Goal: Task Accomplishment & Management: Manage account settings

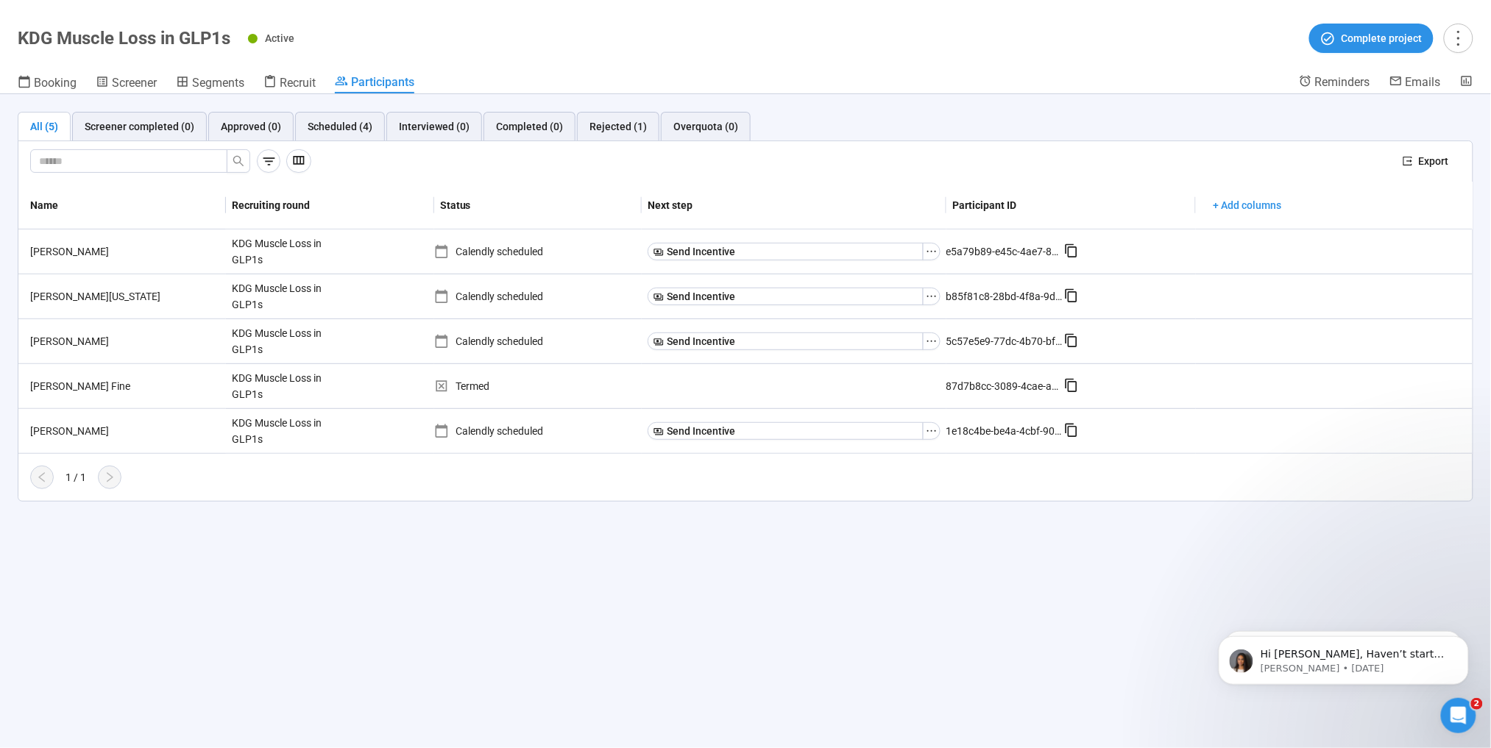
click at [366, 87] on span "Participants" at bounding box center [382, 82] width 63 height 14
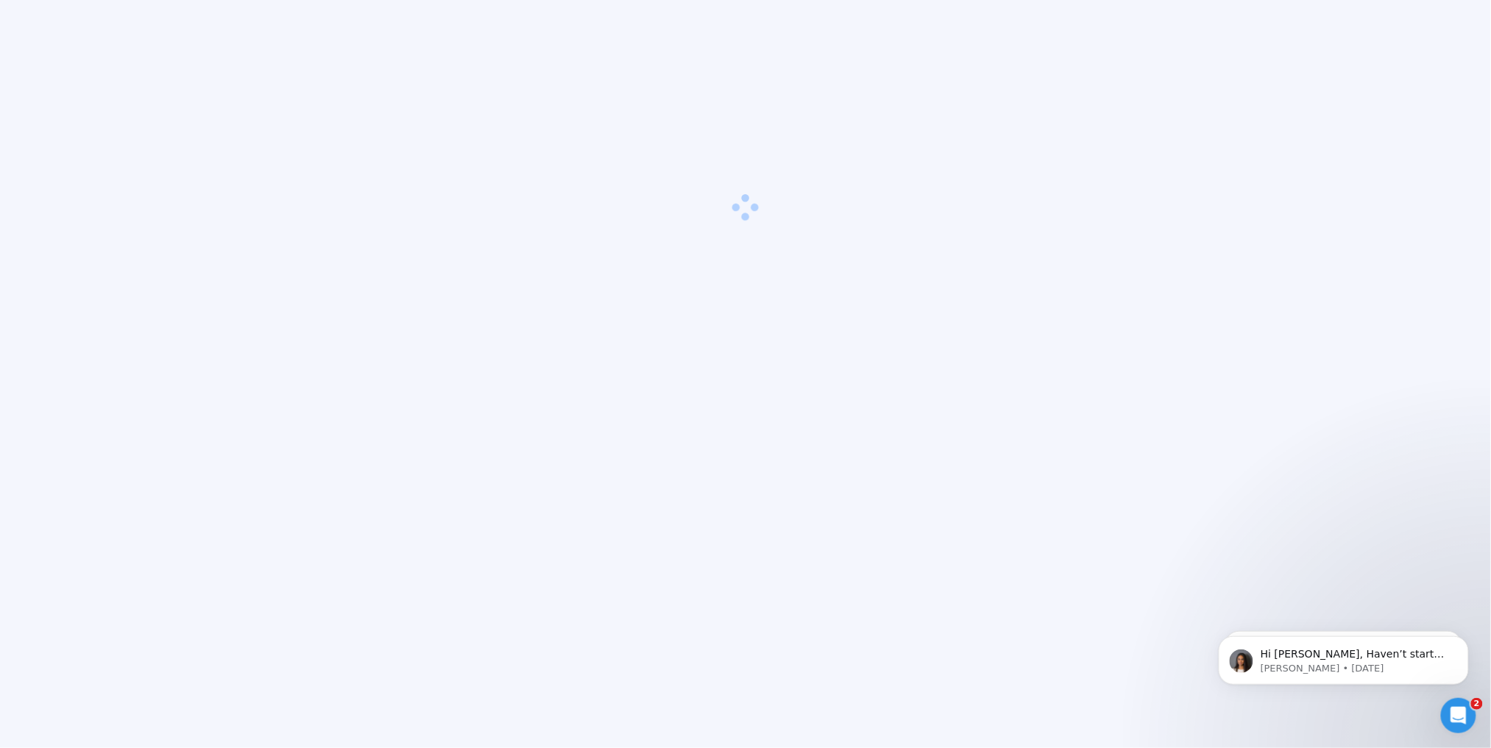
type textarea "**********"
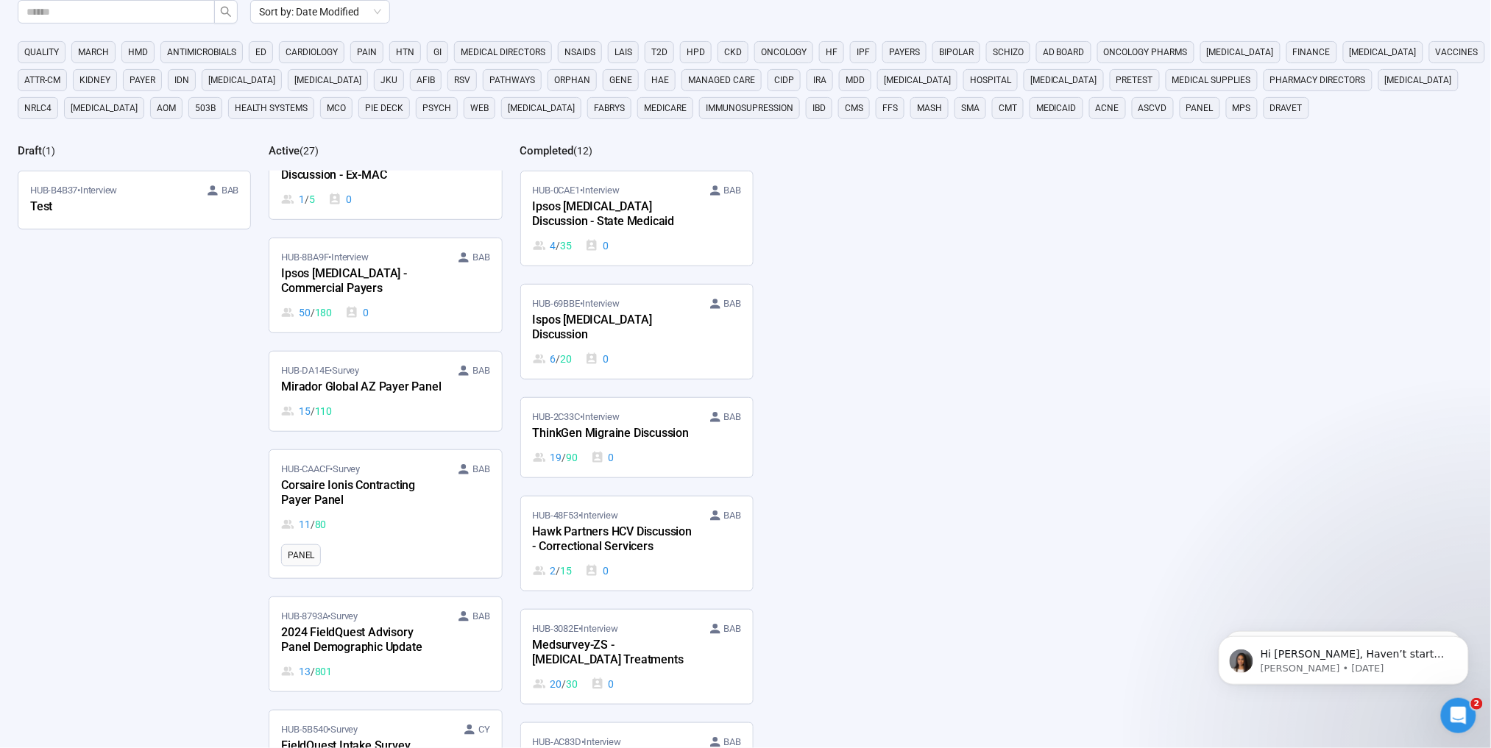
scroll to position [2355, 0]
click at [138, 202] on div "Test" at bounding box center [111, 207] width 162 height 19
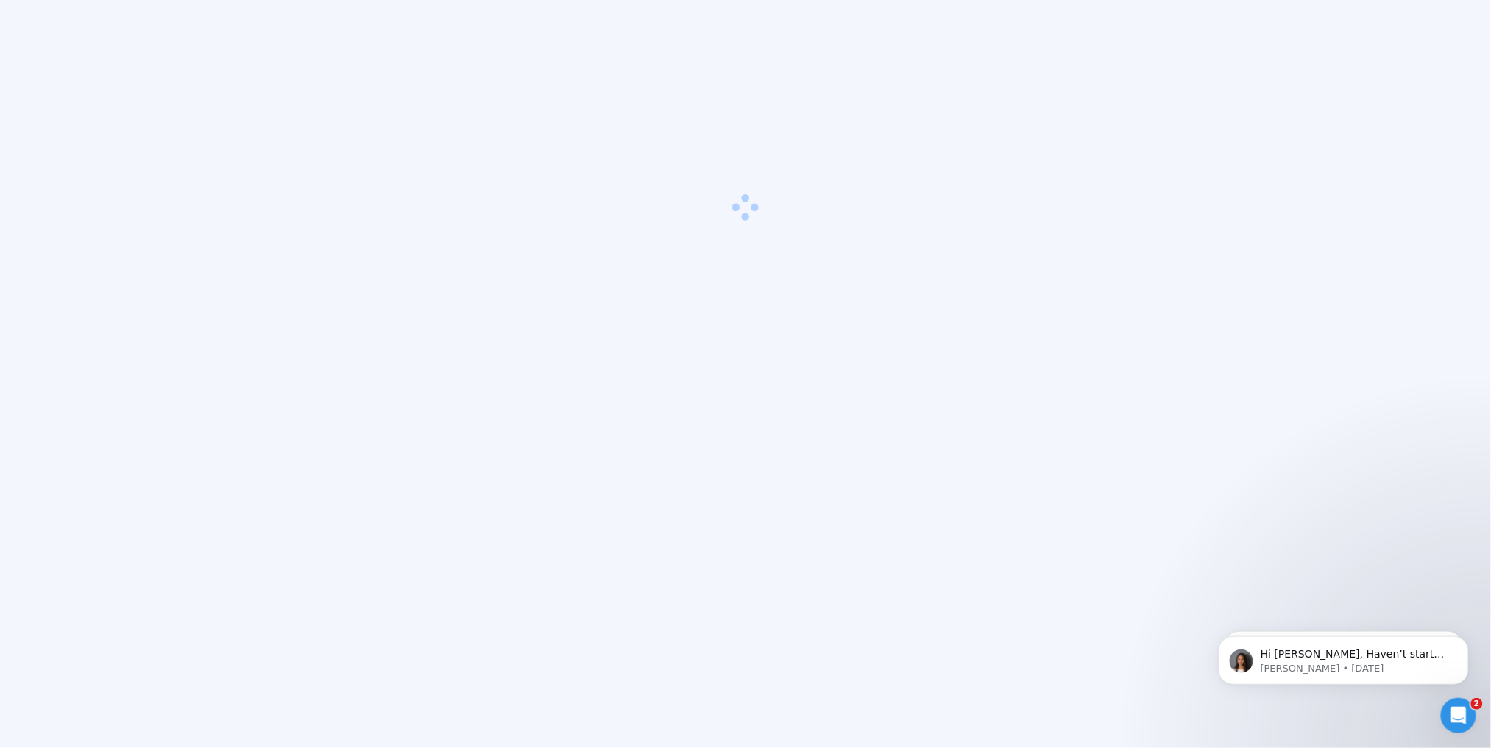
scroll to position [52, 0]
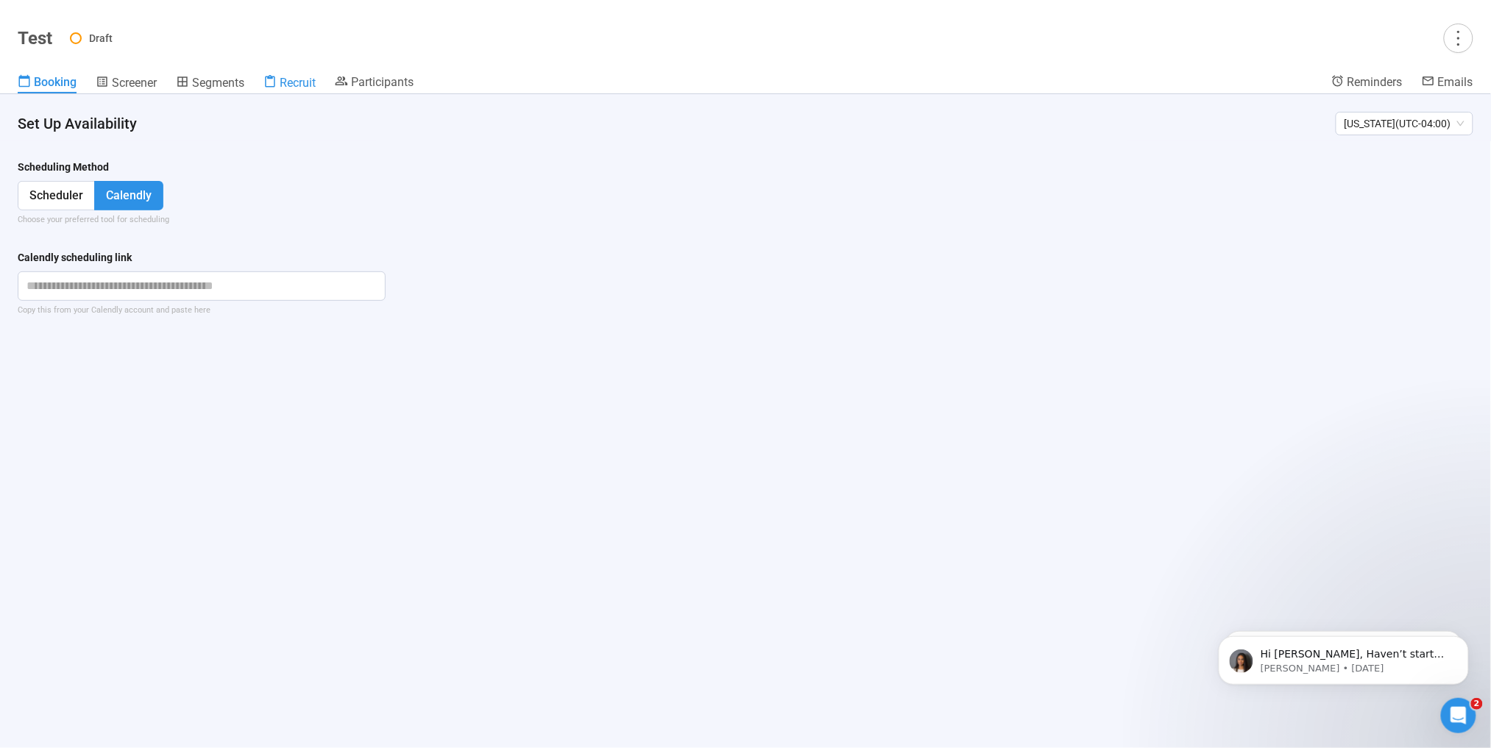
click at [311, 88] on span "Recruit" at bounding box center [298, 83] width 36 height 14
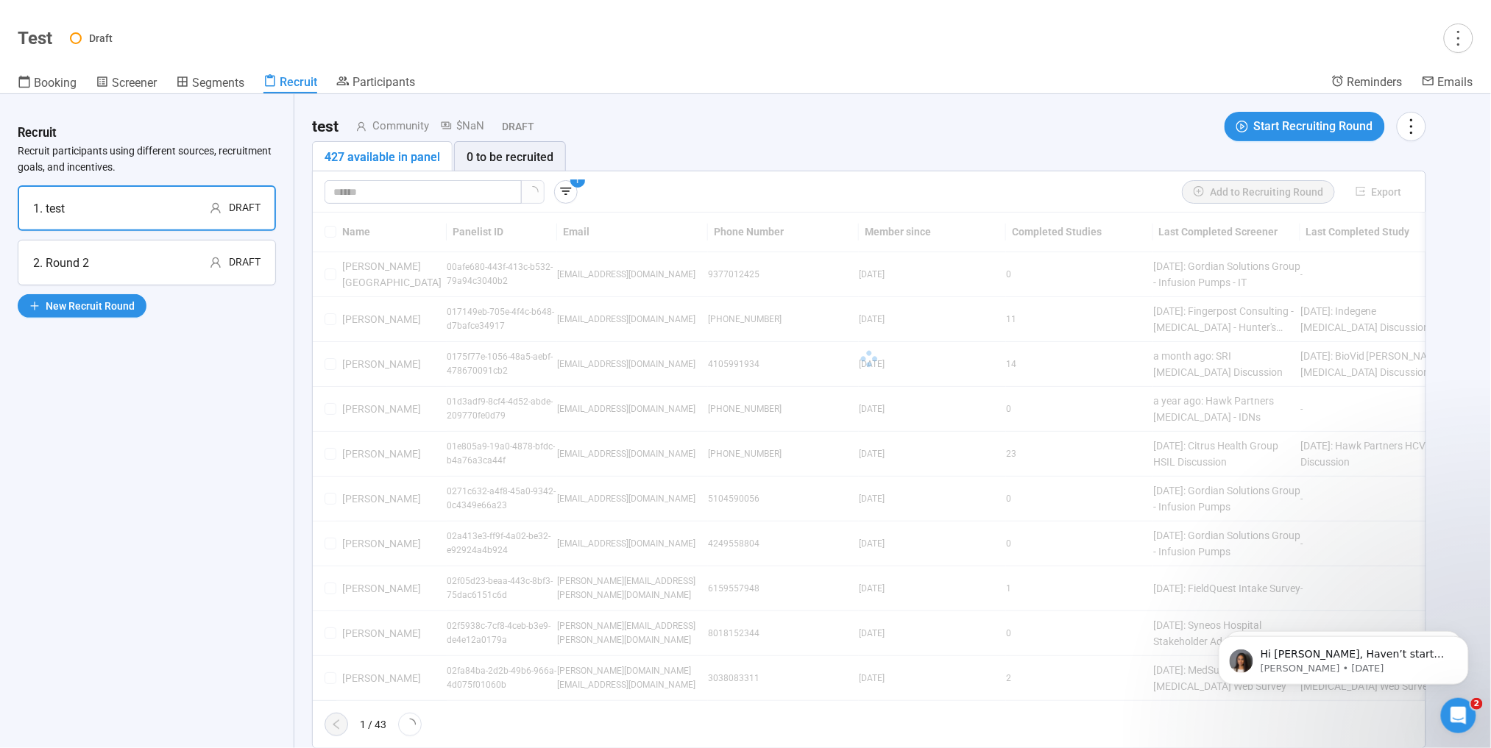
click at [124, 258] on div "2. Round 2 Draft" at bounding box center [146, 263] width 227 height 18
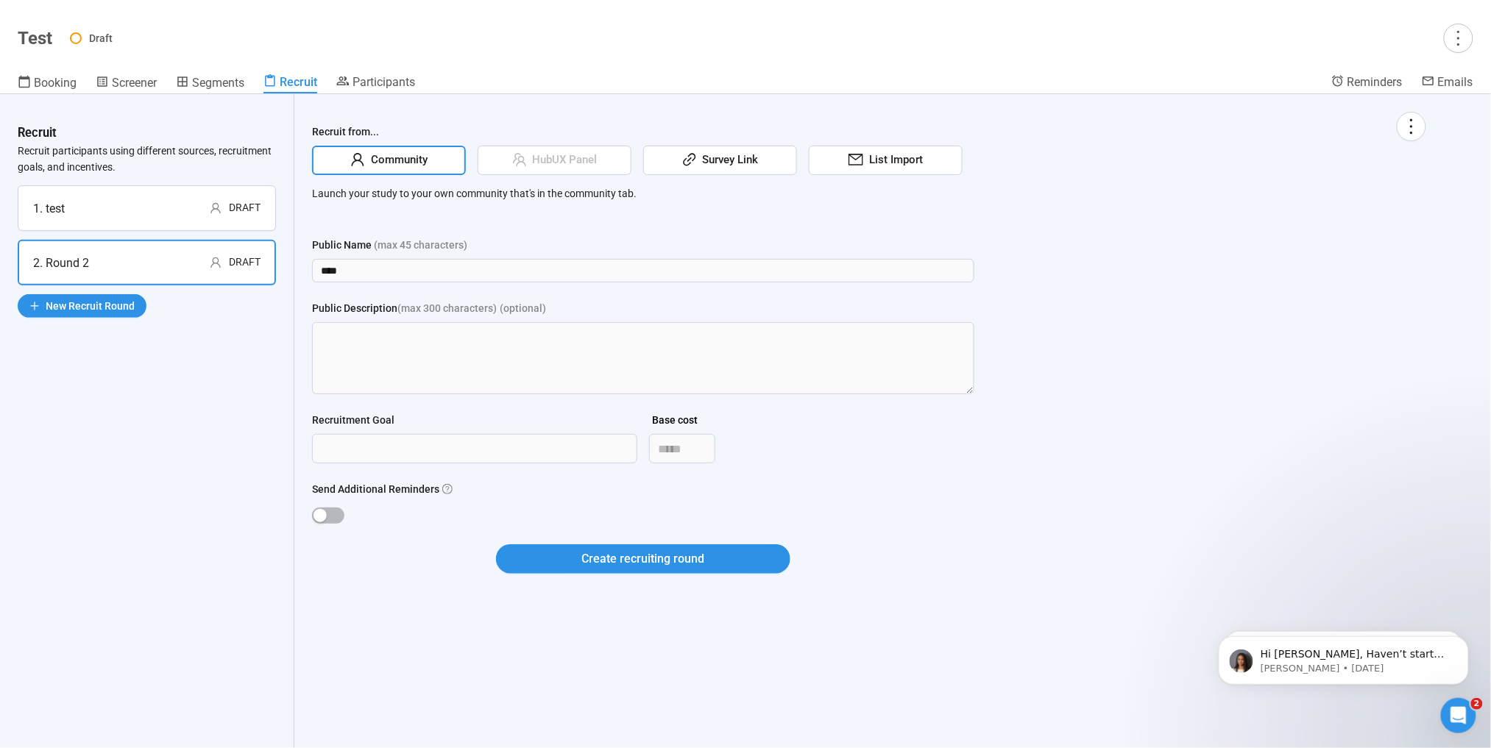
click at [126, 208] on div "1. test Draft" at bounding box center [146, 208] width 227 height 18
